Goal: Information Seeking & Learning: Learn about a topic

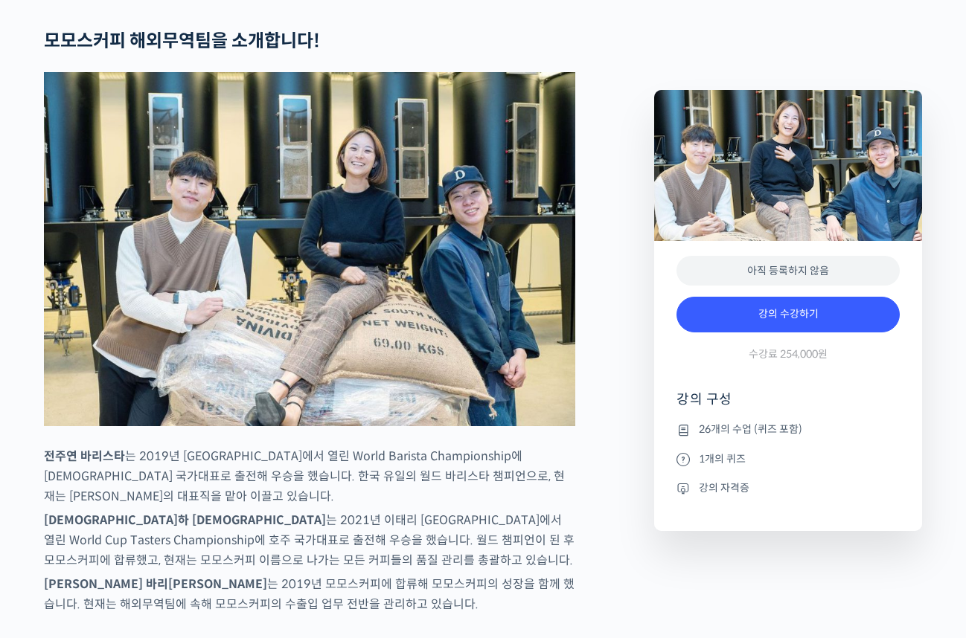
scroll to position [588, 0]
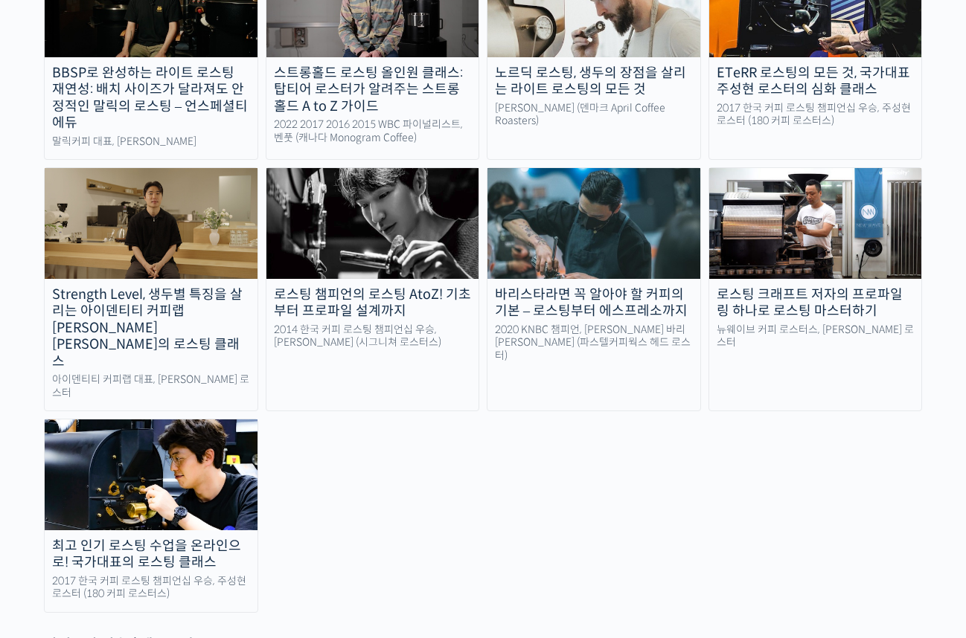
scroll to position [1445, 0]
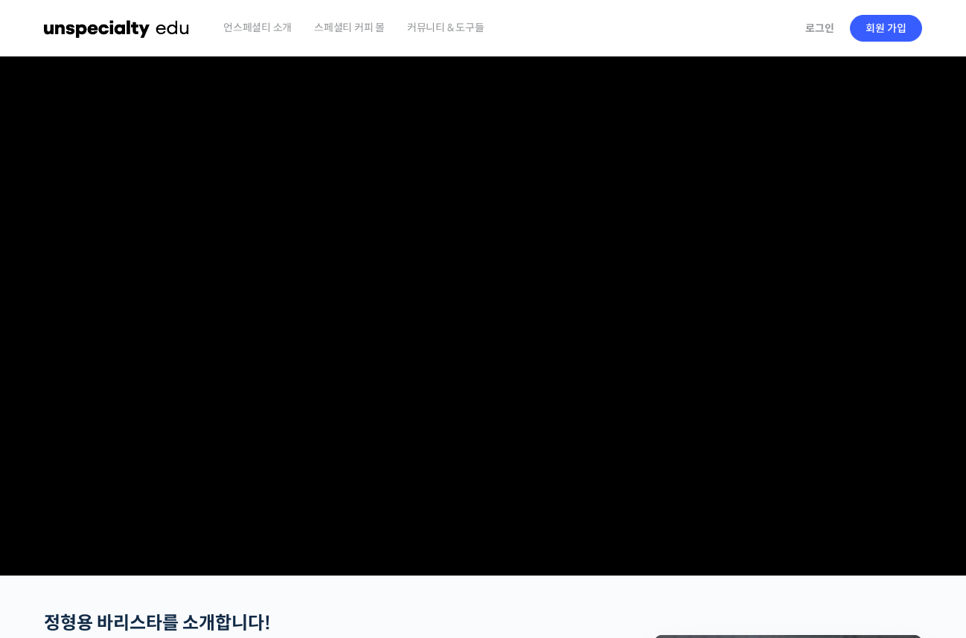
checkbox input "true"
click at [254, 26] on span "언스페셜티 소개" at bounding box center [257, 27] width 68 height 57
click at [449, 30] on span "커뮤니티 & 도구들" at bounding box center [445, 27] width 77 height 57
